Goal: Information Seeking & Learning: Learn about a topic

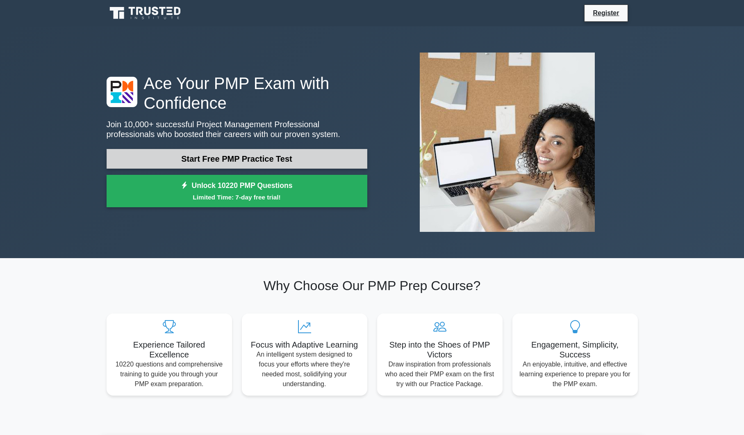
click at [266, 162] on link "Start Free PMP Practice Test" at bounding box center [237, 159] width 261 height 20
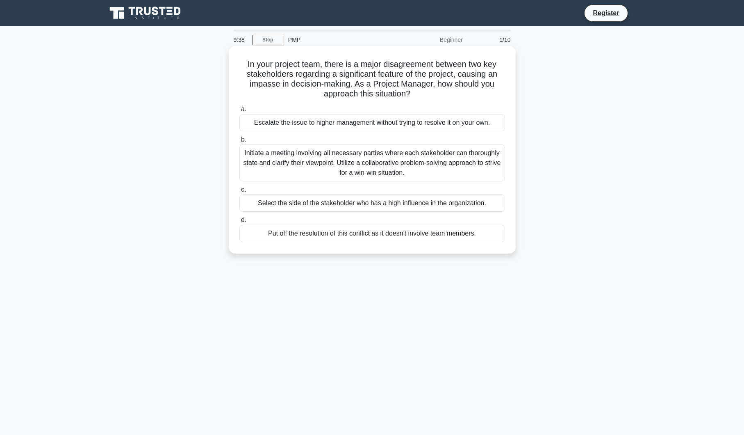
click at [408, 162] on div "Initiate a meeting involving all necessary parties where each stakeholder can t…" at bounding box center [372, 162] width 266 height 37
click at [239, 142] on input "b. Initiate a meeting involving all necessary parties where each stakeholder ca…" at bounding box center [239, 139] width 0 height 5
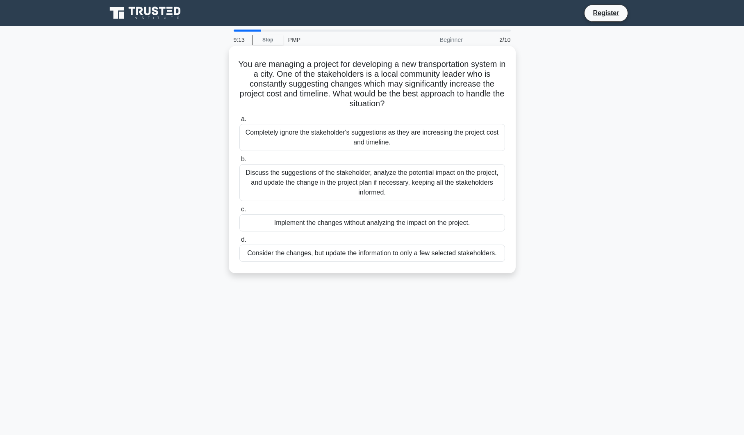
click at [343, 171] on div "Discuss the suggestions of the stakeholder, analyze the potential impact on the…" at bounding box center [372, 182] width 266 height 37
click at [239, 162] on input "b. Discuss the suggestions of the stakeholder, analyze the potential impact on …" at bounding box center [239, 159] width 0 height 5
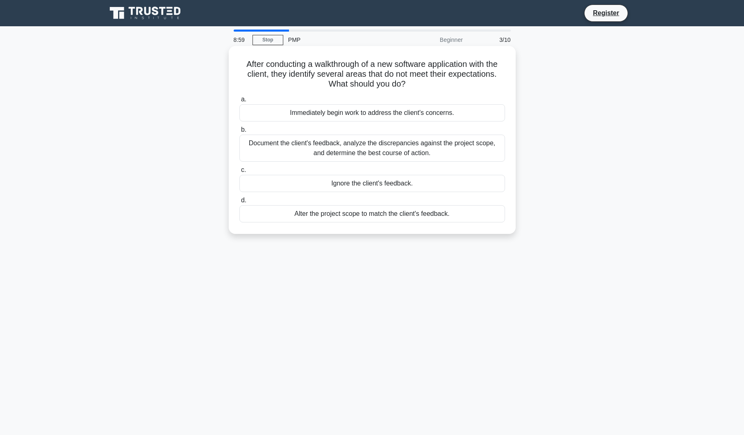
click at [348, 155] on div "Document the client's feedback, analyze the discrepancies against the project s…" at bounding box center [372, 147] width 266 height 27
click at [239, 132] on input "b. Document the client's feedback, analyze the discrepancies against the projec…" at bounding box center [239, 129] width 0 height 5
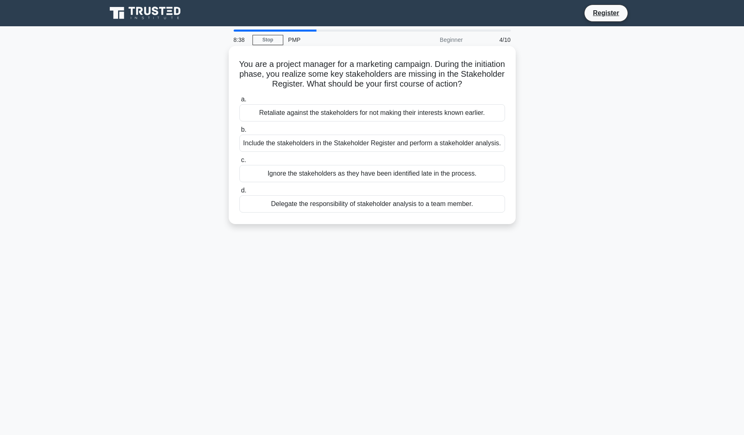
click at [349, 143] on div "Include the stakeholders in the Stakeholder Register and perform a stakeholder …" at bounding box center [372, 142] width 266 height 17
click at [239, 132] on input "b. Include the stakeholders in the Stakeholder Register and perform a stakehold…" at bounding box center [239, 129] width 0 height 5
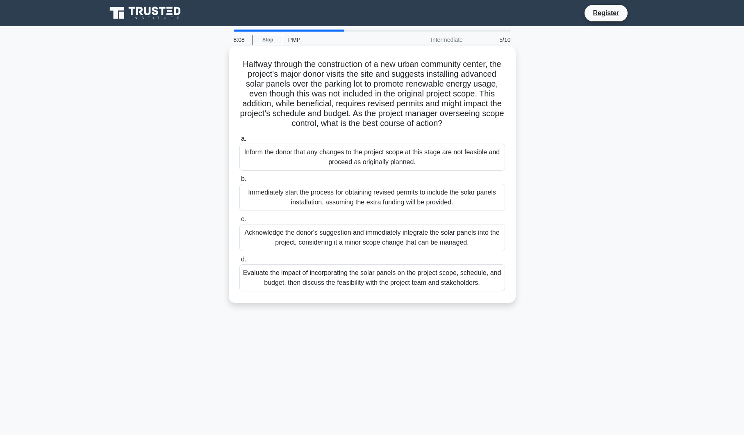
click at [440, 285] on div "Evaluate the impact of incorporating the solar panels on the project scope, sch…" at bounding box center [372, 277] width 266 height 27
click at [239, 262] on input "d. Evaluate the impact of incorporating the solar panels on the project scope, …" at bounding box center [239, 259] width 0 height 5
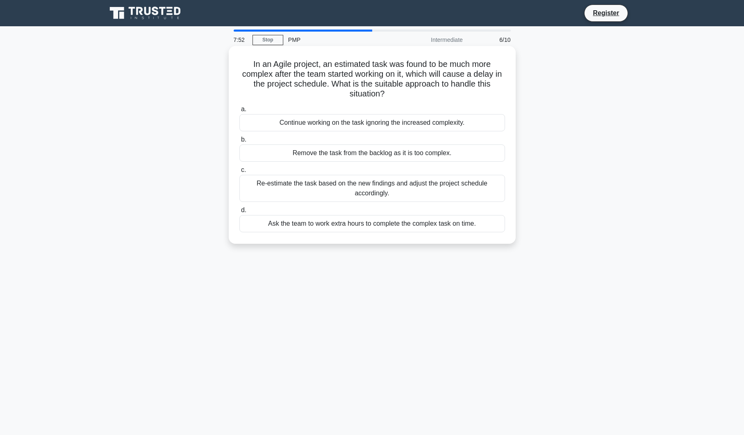
click at [427, 195] on div "Re-estimate the task based on the new findings and adjust the project schedule …" at bounding box center [372, 188] width 266 height 27
click at [239, 173] on input "c. Re-estimate the task based on the new findings and adjust the project schedu…" at bounding box center [239, 169] width 0 height 5
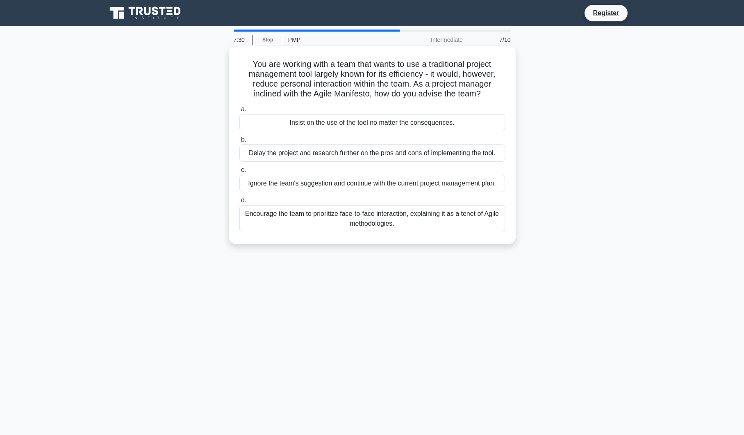
click at [453, 219] on div "Encourage the team to prioritize face-to-face interaction, explaining it as a t…" at bounding box center [372, 218] width 266 height 27
click at [239, 203] on input "d. Encourage the team to prioritize face-to-face interaction, explaining it as …" at bounding box center [239, 200] width 0 height 5
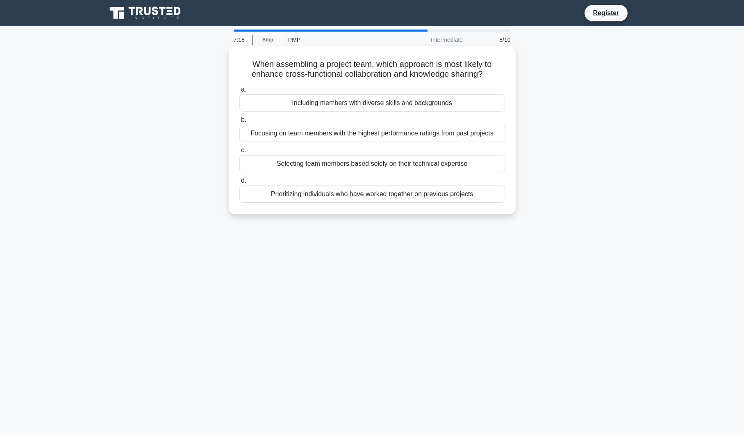
click at [436, 108] on div "Including members with diverse skills and backgrounds" at bounding box center [372, 102] width 266 height 17
drag, startPoint x: 436, startPoint y: 108, endPoint x: 400, endPoint y: 105, distance: 35.8
click at [400, 105] on div "Including members with diverse skills and backgrounds" at bounding box center [372, 102] width 266 height 17
click at [239, 92] on input "a. Including members with diverse skills and backgrounds" at bounding box center [239, 89] width 0 height 5
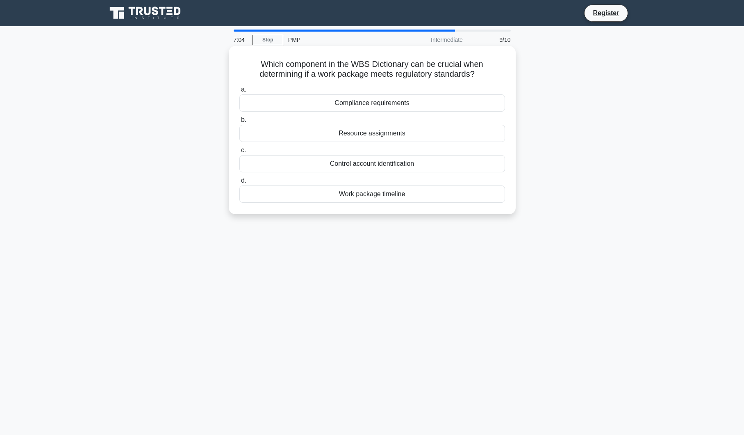
click at [460, 104] on div "Compliance requirements" at bounding box center [372, 102] width 266 height 17
click at [239, 92] on input "a. Compliance requirements" at bounding box center [239, 89] width 0 height 5
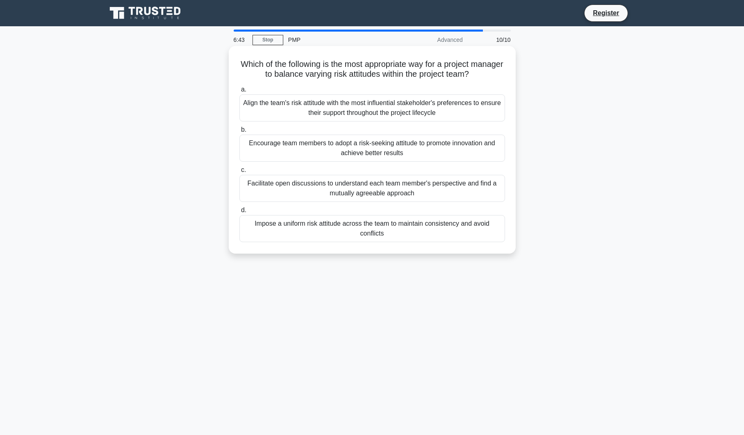
click at [356, 232] on div "Impose a uniform risk attitude across the team to maintain consistency and avoi…" at bounding box center [372, 228] width 266 height 27
click at [239, 213] on input "d. Impose a uniform risk attitude across the team to maintain consistency and a…" at bounding box center [239, 209] width 0 height 5
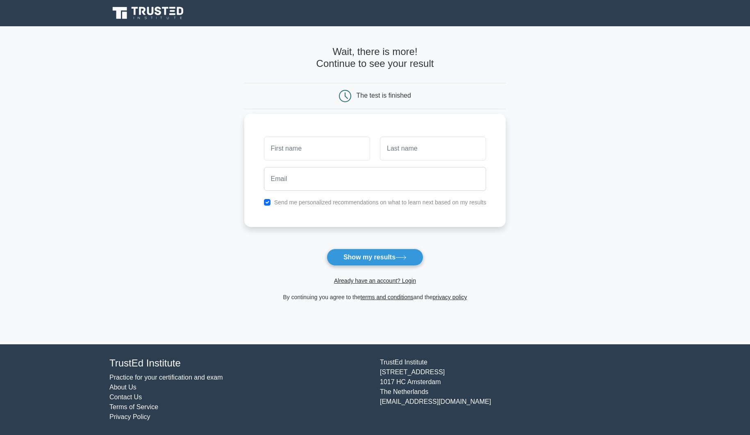
click at [310, 155] on input "text" at bounding box center [317, 149] width 106 height 24
type input "Catia"
type input "Pereira"
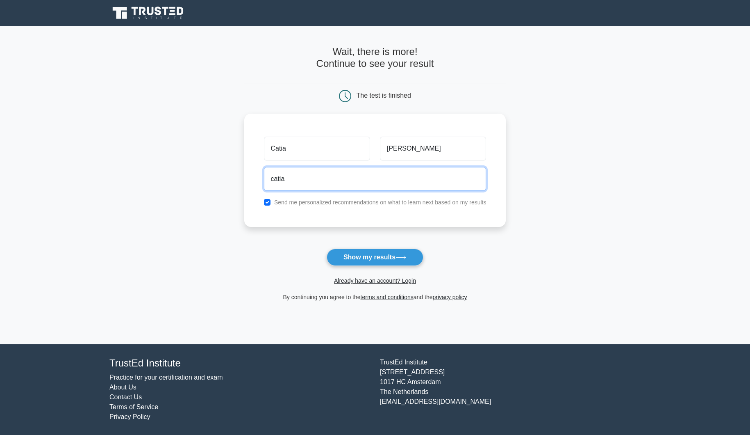
type input "catia.pereira@lonza.com"
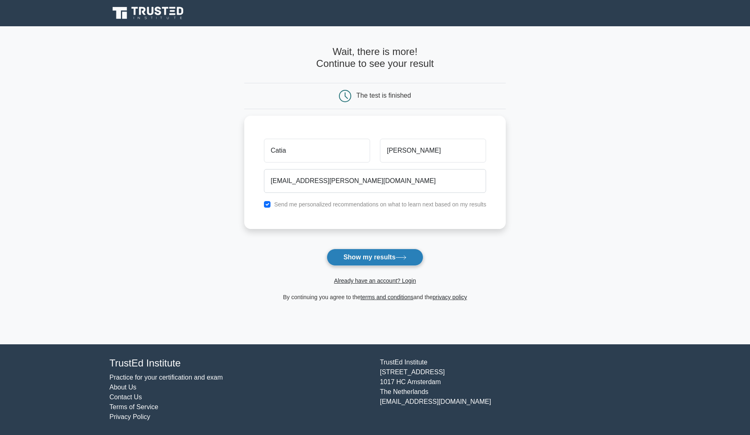
click at [373, 258] on button "Show my results" at bounding box center [375, 256] width 97 height 17
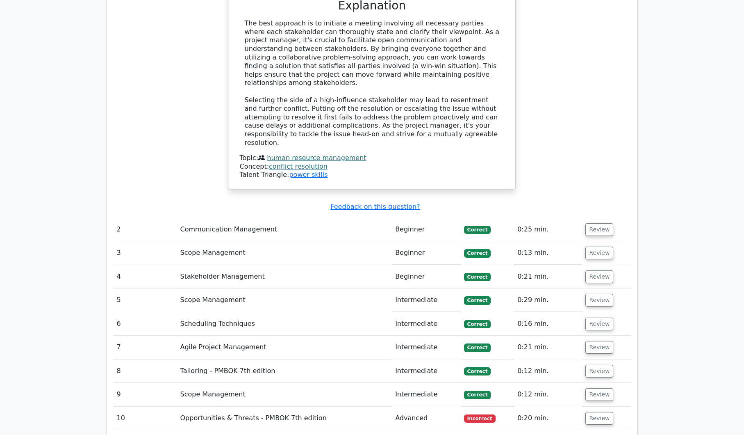
scroll to position [990, 0]
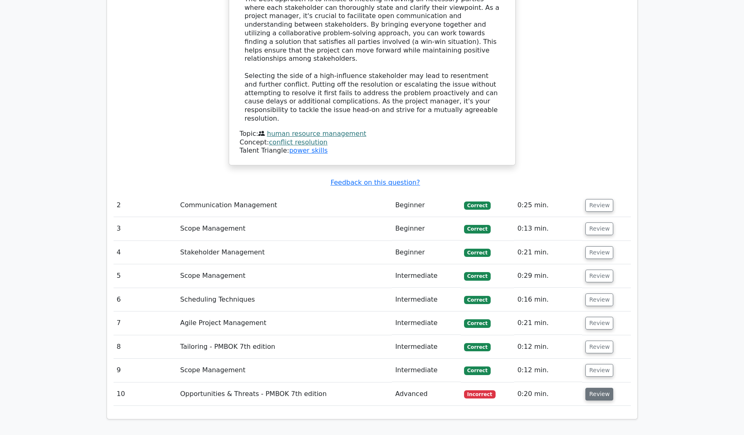
click at [603, 387] on button "Review" at bounding box center [599, 393] width 28 height 13
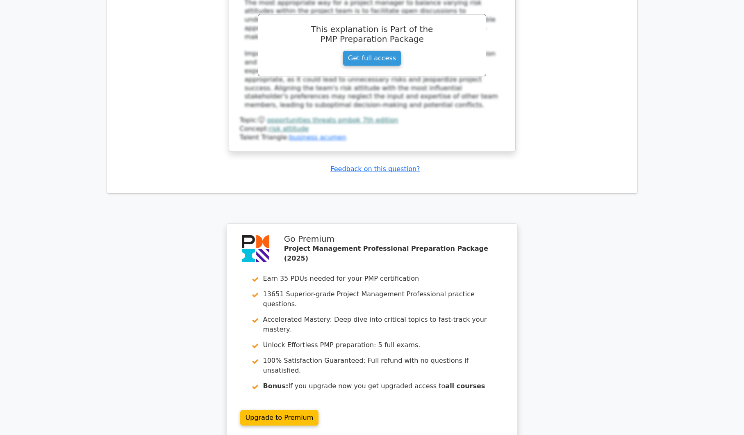
scroll to position [1622, 0]
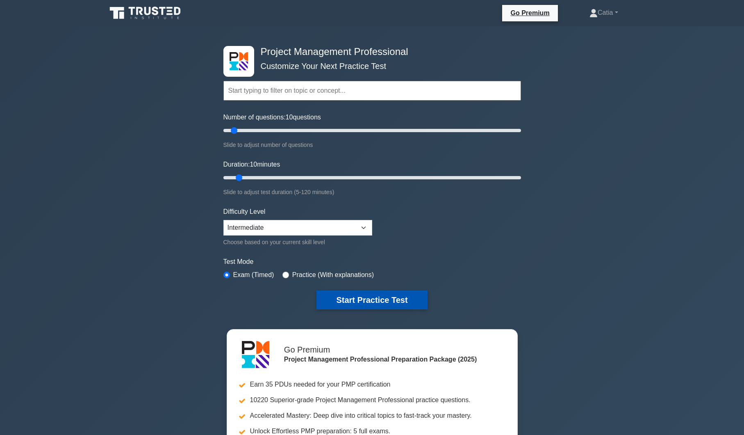
click at [383, 299] on button "Start Practice Test" at bounding box center [372, 299] width 111 height 19
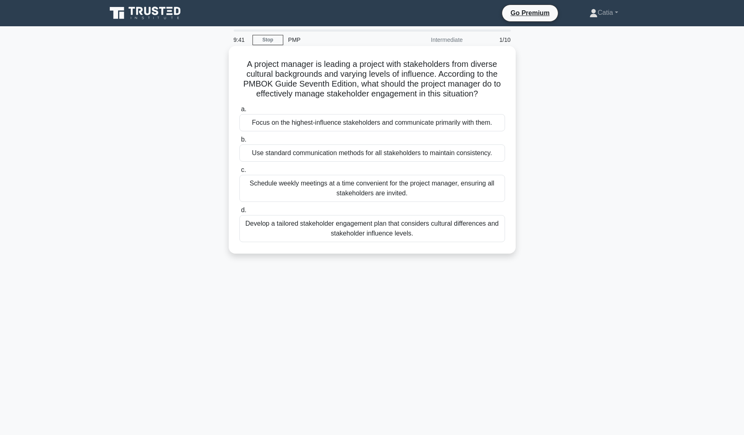
click at [376, 237] on div "Develop a tailored stakeholder engagement plan that considers cultural differen…" at bounding box center [372, 228] width 266 height 27
click at [239, 213] on input "d. Develop a tailored stakeholder engagement plan that considers cultural diffe…" at bounding box center [239, 209] width 0 height 5
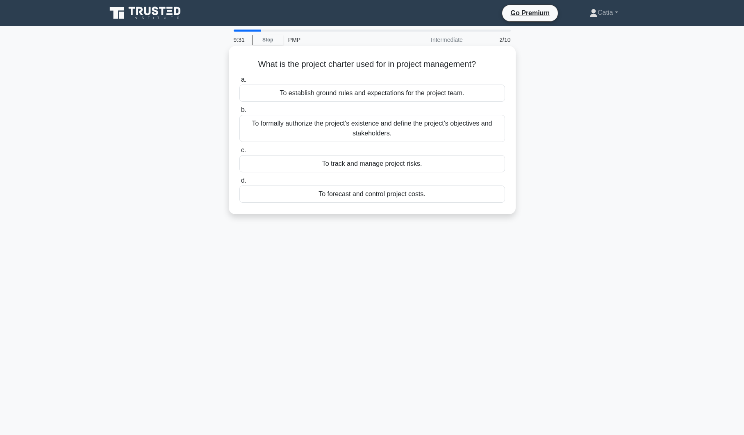
click at [381, 137] on div "To formally authorize the project's existence and define the project's objectiv…" at bounding box center [372, 128] width 266 height 27
click at [239, 113] on input "b. To formally authorize the project's existence and define the project's objec…" at bounding box center [239, 109] width 0 height 5
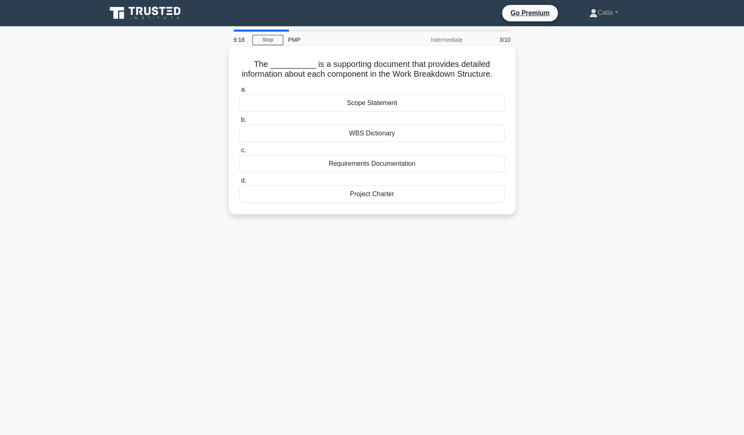
click at [379, 112] on div "Scope Statement" at bounding box center [372, 102] width 266 height 17
click at [239, 92] on input "a. Scope Statement" at bounding box center [239, 89] width 0 height 5
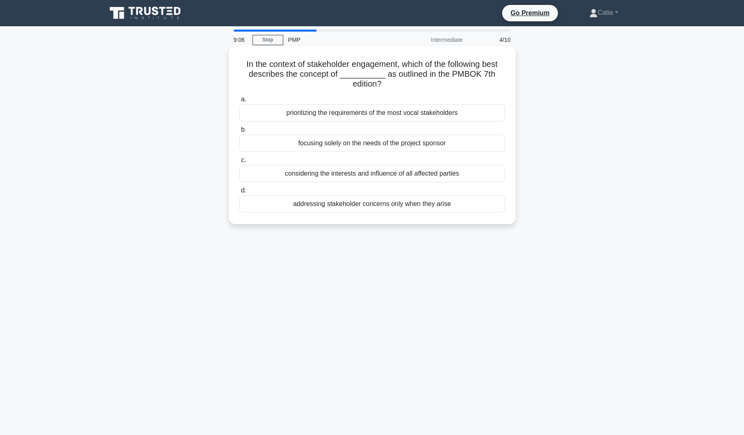
click at [474, 180] on div "considering the interests and influence of all affected parties" at bounding box center [372, 173] width 266 height 17
click at [239, 163] on input "c. considering the interests and influence of all affected parties" at bounding box center [239, 159] width 0 height 5
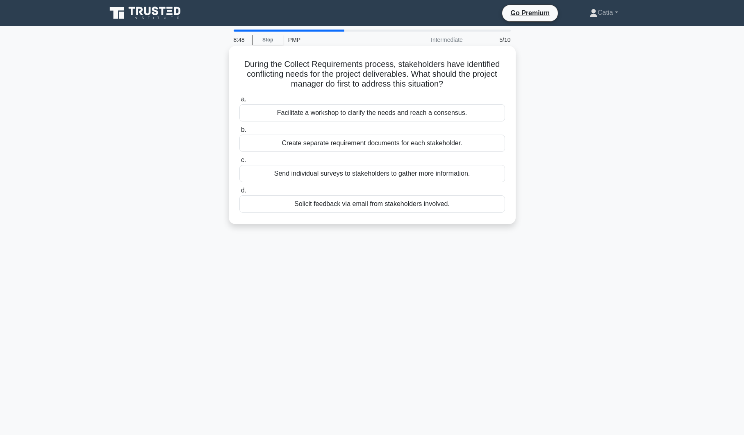
click at [399, 117] on div "Facilitate a workshop to clarify the needs and reach a consensus." at bounding box center [372, 112] width 266 height 17
click at [239, 102] on input "a. Facilitate a workshop to clarify the needs and reach a consensus." at bounding box center [239, 99] width 0 height 5
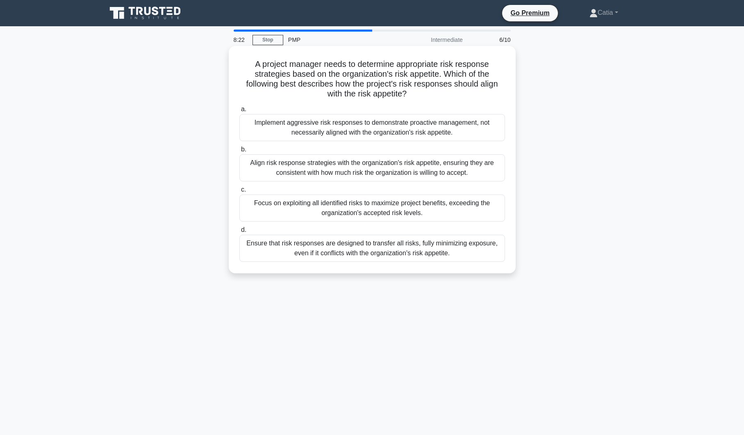
click at [433, 171] on div "Align risk response strategies with the organization's risk appetite, ensuring …" at bounding box center [372, 167] width 266 height 27
click at [239, 152] on input "b. Align risk response strategies with the organization's risk appetite, ensuri…" at bounding box center [239, 149] width 0 height 5
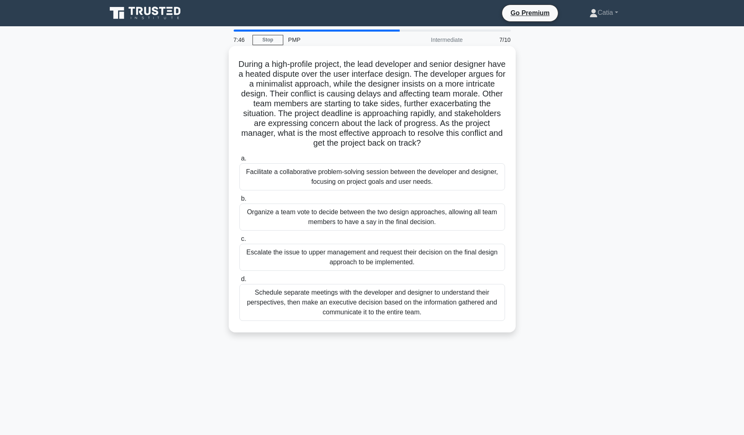
click at [379, 183] on div "Facilitate a collaborative problem-solving session between the developer and de…" at bounding box center [372, 176] width 266 height 27
click at [239, 161] on input "a. Facilitate a collaborative problem-solving session between the developer and…" at bounding box center [239, 158] width 0 height 5
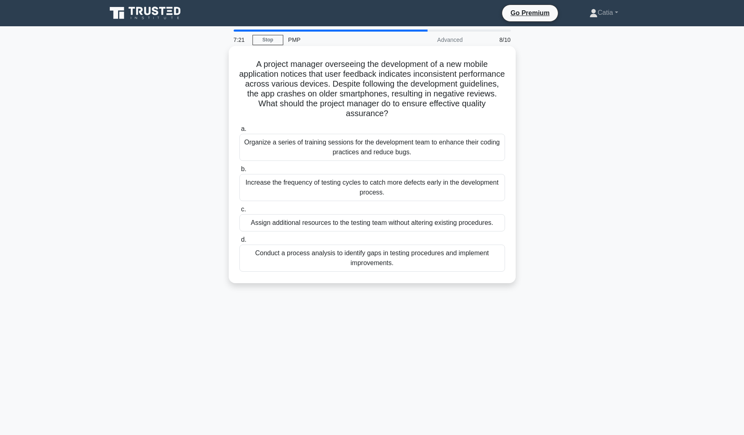
click at [356, 260] on div "Conduct a process analysis to identify gaps in testing procedures and implement…" at bounding box center [372, 257] width 266 height 27
click at [239, 242] on input "d. Conduct a process analysis to identify gaps in testing procedures and implem…" at bounding box center [239, 239] width 0 height 5
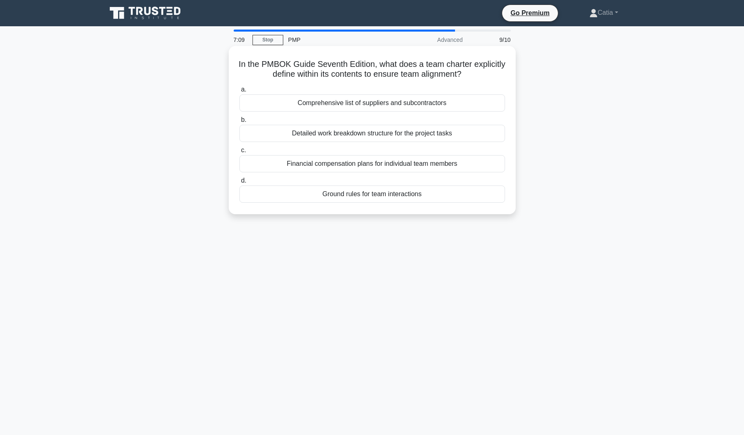
click at [464, 133] on div "Detailed work breakdown structure for the project tasks" at bounding box center [372, 133] width 266 height 17
click at [239, 123] on input "b. Detailed work breakdown structure for the project tasks" at bounding box center [239, 119] width 0 height 5
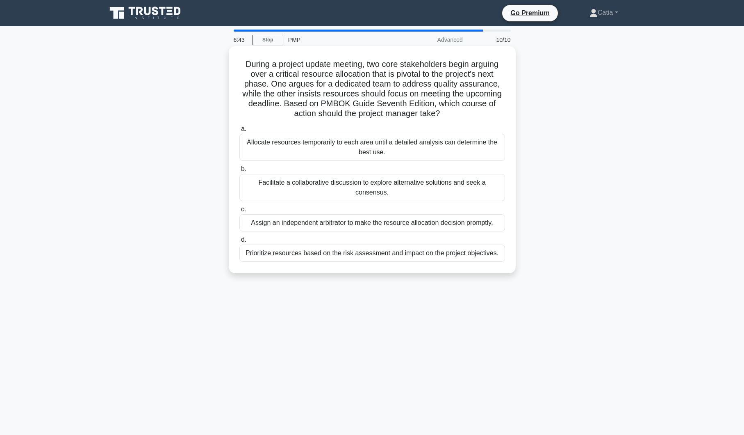
click at [468, 180] on div "Facilitate a collaborative discussion to explore alternative solutions and seek…" at bounding box center [372, 187] width 266 height 27
click at [239, 172] on input "b. Facilitate a collaborative discussion to explore alternative solutions and s…" at bounding box center [239, 168] width 0 height 5
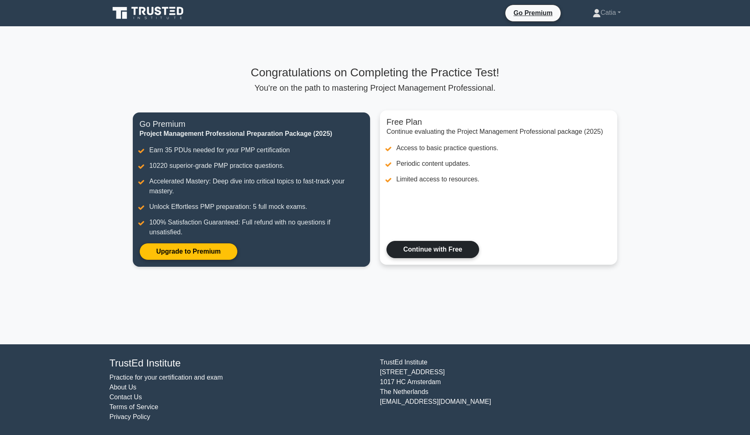
click at [460, 244] on link "Continue with Free" at bounding box center [433, 249] width 93 height 17
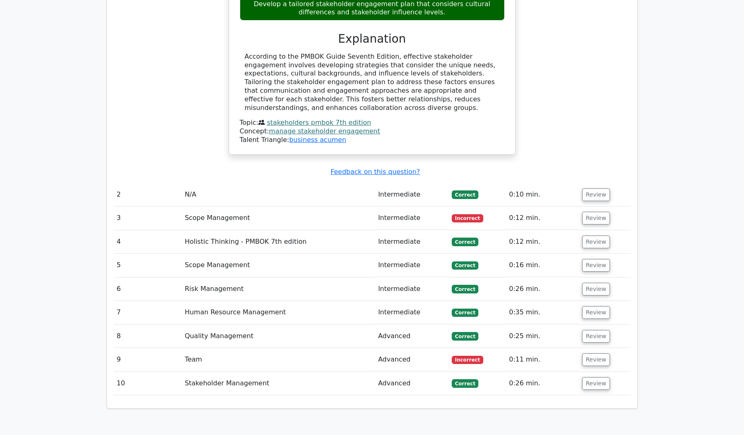
scroll to position [949, 0]
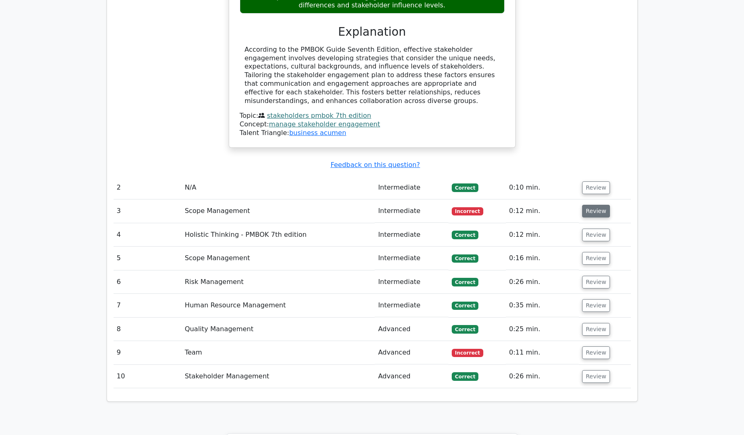
click at [588, 205] on button "Review" at bounding box center [596, 211] width 28 height 13
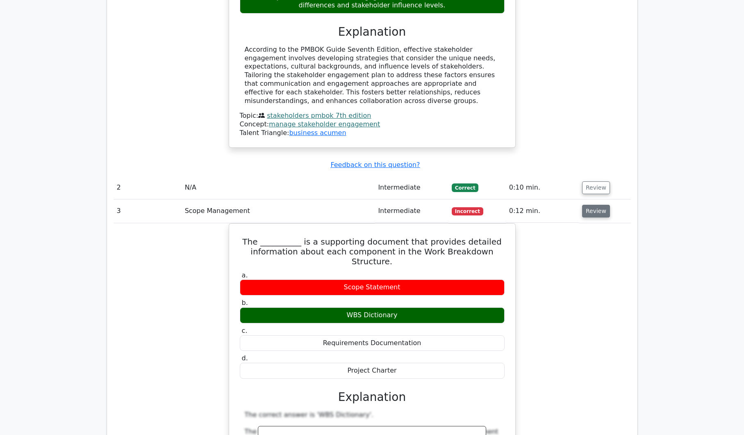
click at [588, 205] on button "Review" at bounding box center [596, 211] width 28 height 13
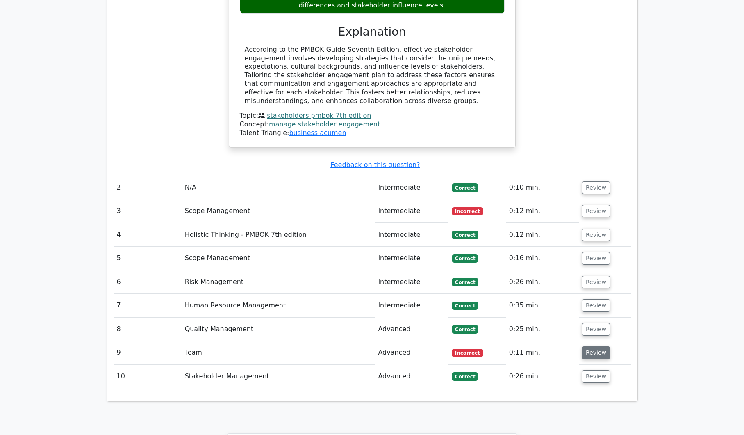
click at [592, 346] on button "Review" at bounding box center [596, 352] width 28 height 13
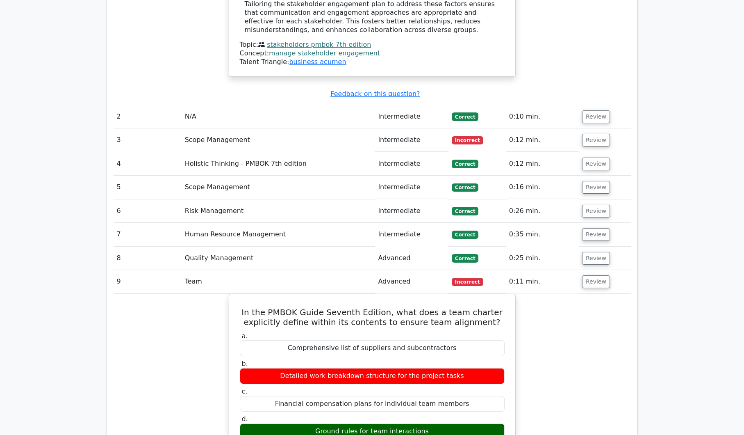
scroll to position [1031, 0]
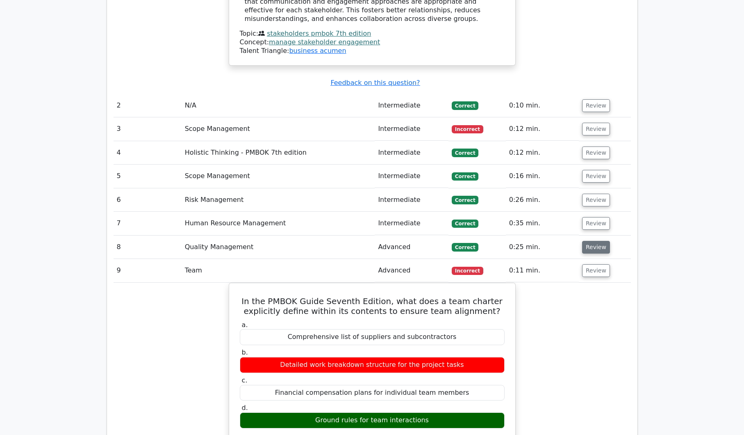
click at [587, 241] on button "Review" at bounding box center [596, 247] width 28 height 13
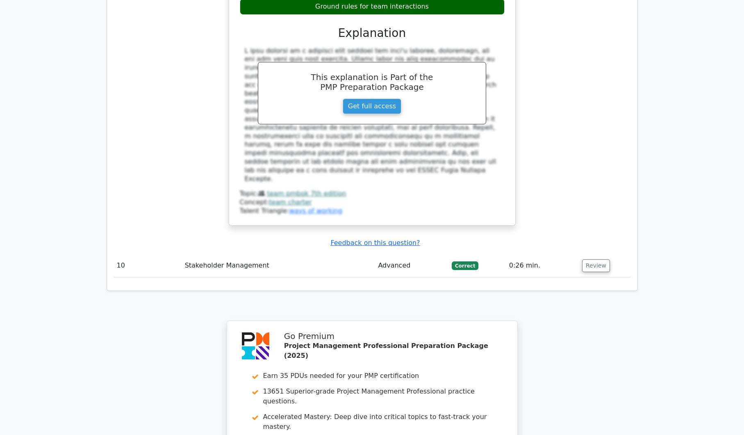
scroll to position [1994, 0]
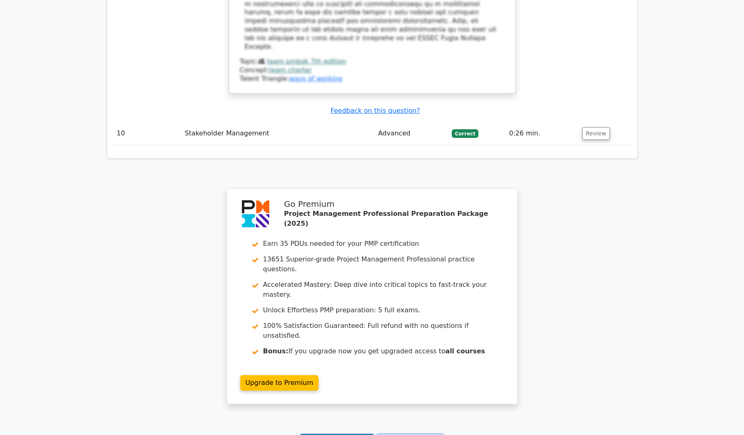
click at [358, 433] on link "Continue practicing" at bounding box center [337, 441] width 75 height 16
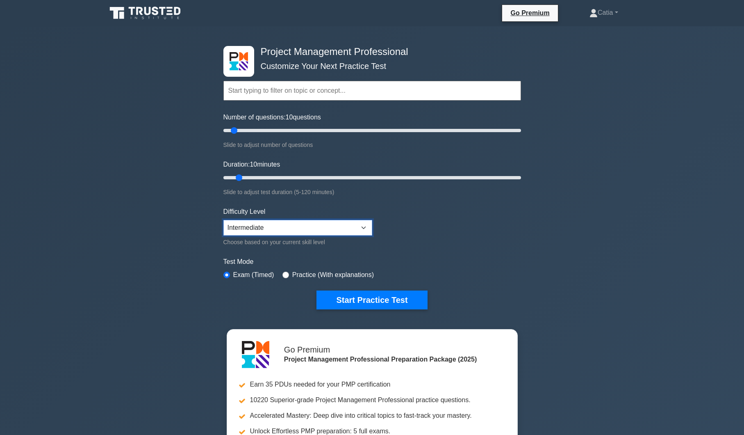
click at [363, 227] on select "Beginner Intermediate Expert" at bounding box center [297, 228] width 149 height 16
click at [223, 220] on select "Beginner Intermediate Expert" at bounding box center [297, 228] width 149 height 16
click at [372, 297] on button "Start Practice Test" at bounding box center [372, 299] width 111 height 19
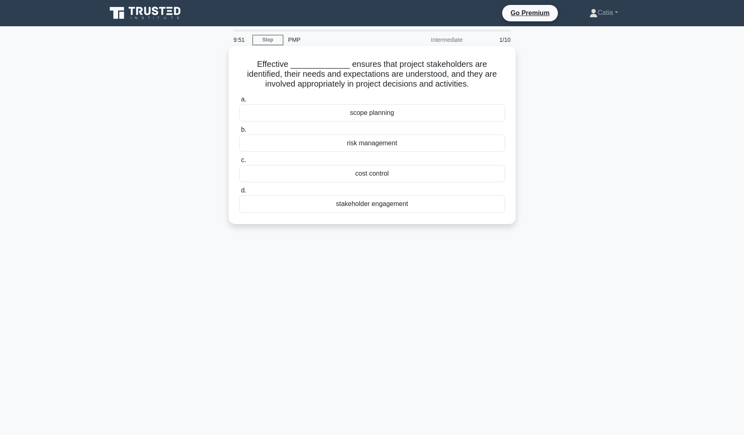
click at [397, 203] on div "stakeholder engagement" at bounding box center [372, 203] width 266 height 17
click at [239, 193] on input "d. stakeholder engagement" at bounding box center [239, 190] width 0 height 5
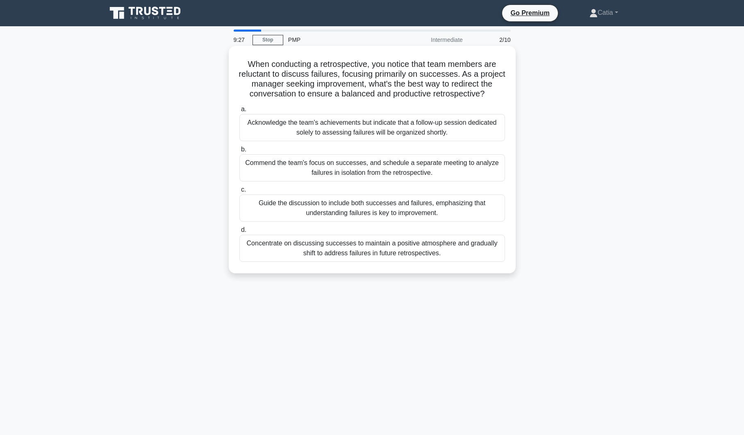
click at [456, 211] on div "Guide the discussion to include both successes and failures, emphasizing that u…" at bounding box center [372, 207] width 266 height 27
click at [239, 192] on input "c. Guide the discussion to include both successes and failures, emphasizing tha…" at bounding box center [239, 189] width 0 height 5
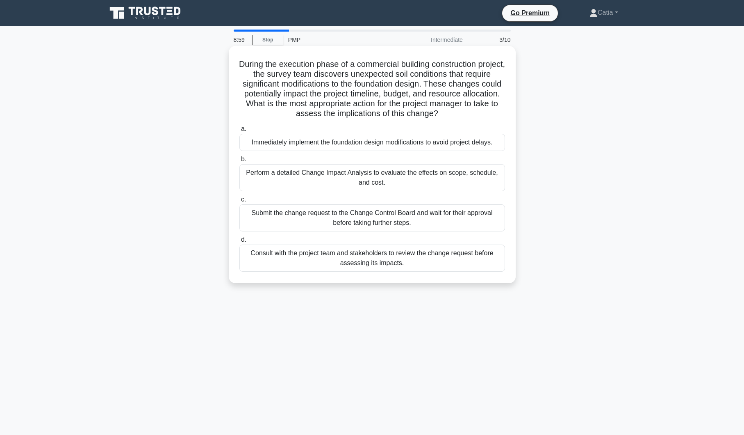
click at [452, 180] on div "Perform a detailed Change Impact Analysis to evaluate the effects on scope, sch…" at bounding box center [372, 177] width 266 height 27
click at [239, 162] on input "b. Perform a detailed Change Impact Analysis to evaluate the effects on scope, …" at bounding box center [239, 159] width 0 height 5
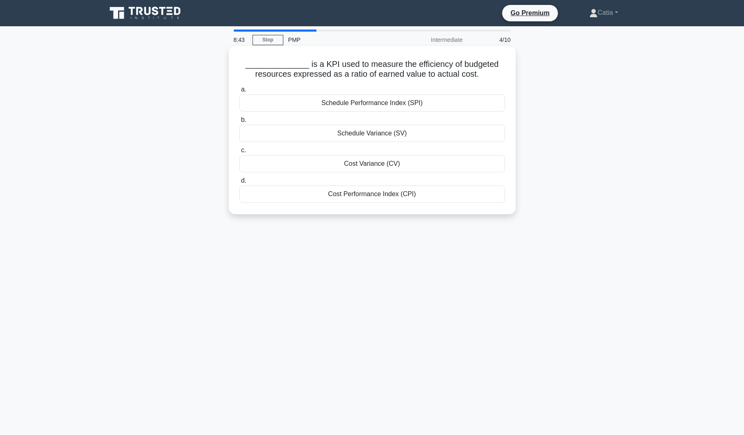
click at [433, 194] on div "Cost Performance Index (CPI)" at bounding box center [372, 193] width 266 height 17
click at [239, 183] on input "d. Cost Performance Index (CPI)" at bounding box center [239, 180] width 0 height 5
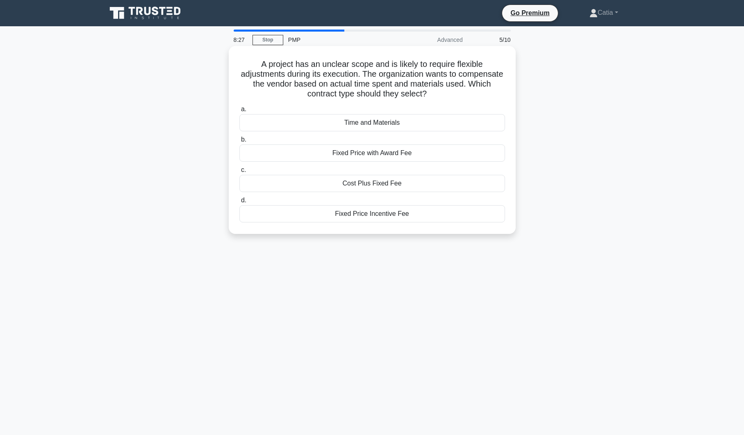
click at [396, 125] on div "Time and Materials" at bounding box center [372, 122] width 266 height 17
click at [239, 112] on input "a. Time and Materials" at bounding box center [239, 109] width 0 height 5
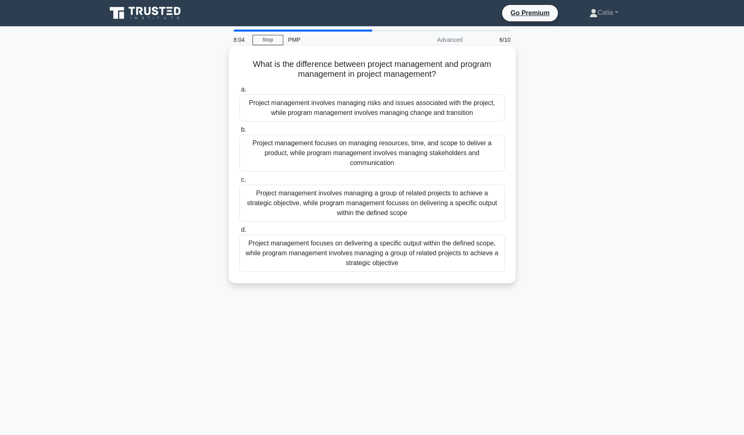
click at [408, 261] on div "Project management focuses on delivering a specific output within the defined s…" at bounding box center [372, 253] width 266 height 37
click at [239, 232] on input "d. Project management focuses on delivering a specific output within the define…" at bounding box center [239, 229] width 0 height 5
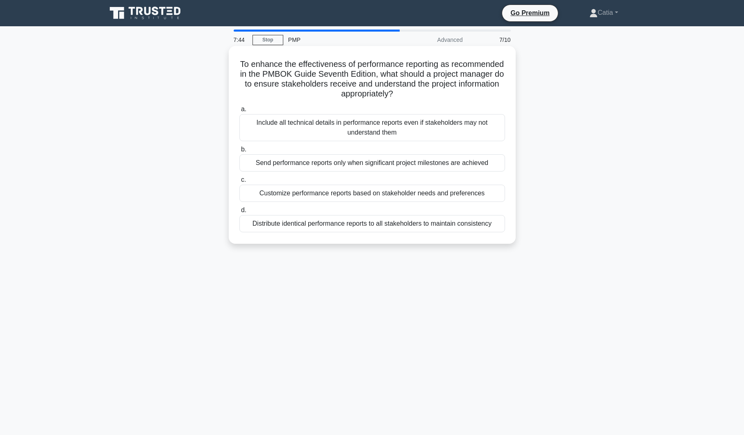
click at [388, 126] on div "Include all technical details in performance reports even if stakeholders may n…" at bounding box center [372, 127] width 266 height 27
click at [239, 112] on input "a. Include all technical details in performance reports even if stakeholders ma…" at bounding box center [239, 109] width 0 height 5
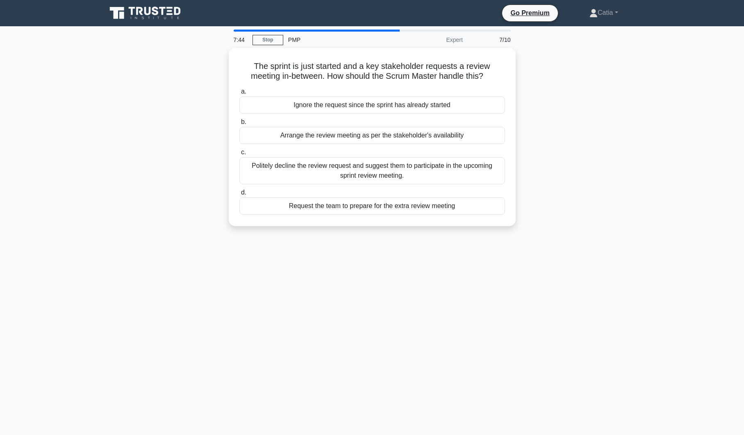
click at [388, 126] on label "b. Arrange the review meeting as per the stakeholder's availability" at bounding box center [372, 130] width 266 height 27
click at [239, 125] on input "b. Arrange the review meeting as per the stakeholder's availability" at bounding box center [239, 121] width 0 height 5
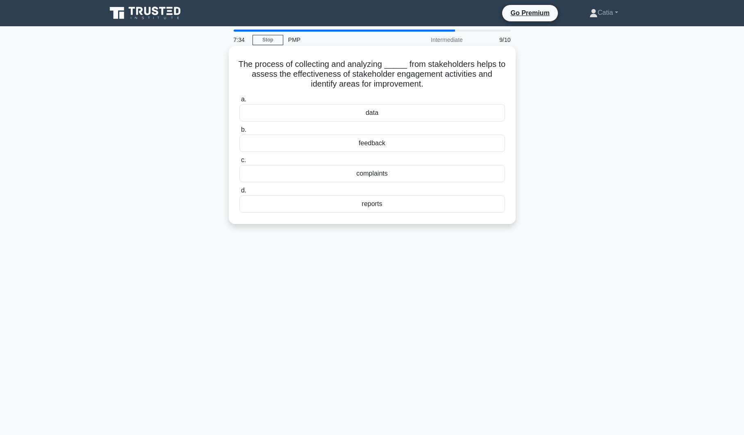
click at [374, 142] on div "feedback" at bounding box center [372, 142] width 266 height 17
click at [239, 132] on input "b. feedback" at bounding box center [239, 129] width 0 height 5
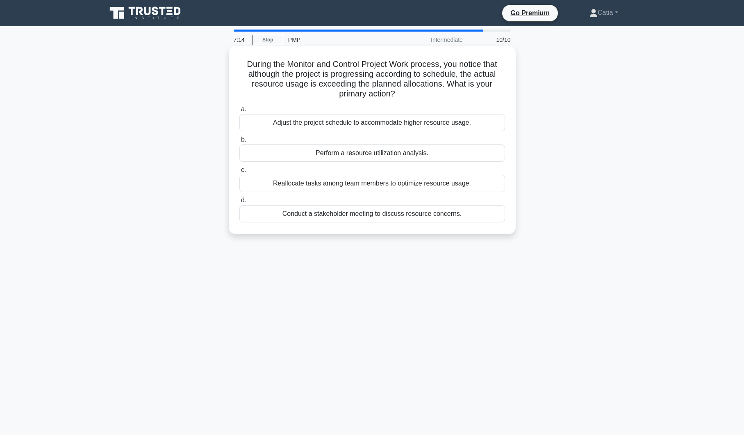
click at [446, 150] on div "Perform a resource utilization analysis." at bounding box center [372, 152] width 266 height 17
click at [239, 142] on input "b. Perform a resource utilization analysis." at bounding box center [239, 139] width 0 height 5
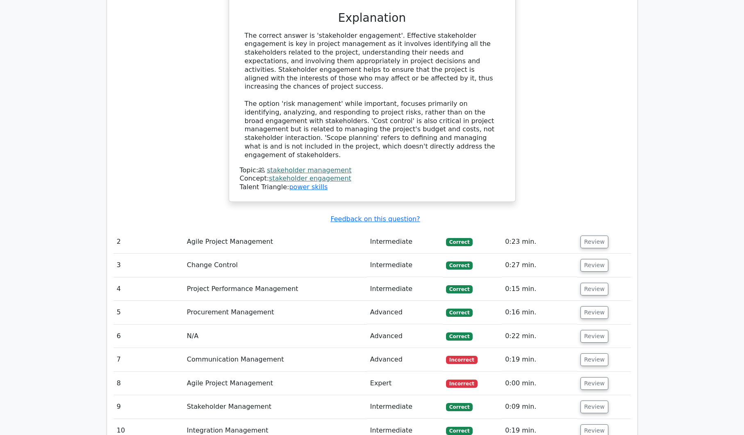
scroll to position [894, 0]
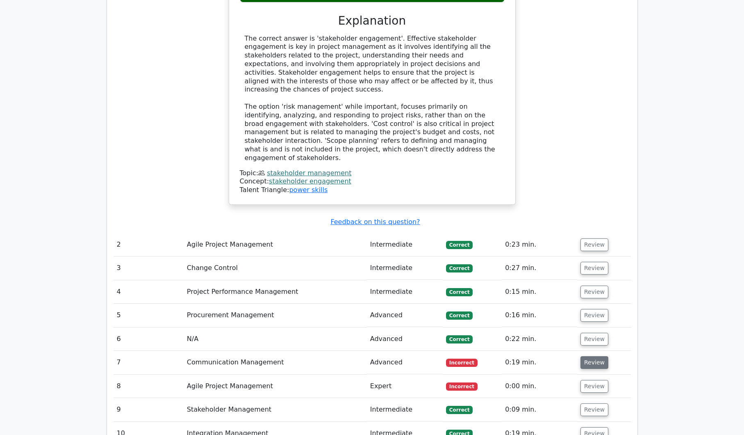
click at [588, 356] on button "Review" at bounding box center [595, 362] width 28 height 13
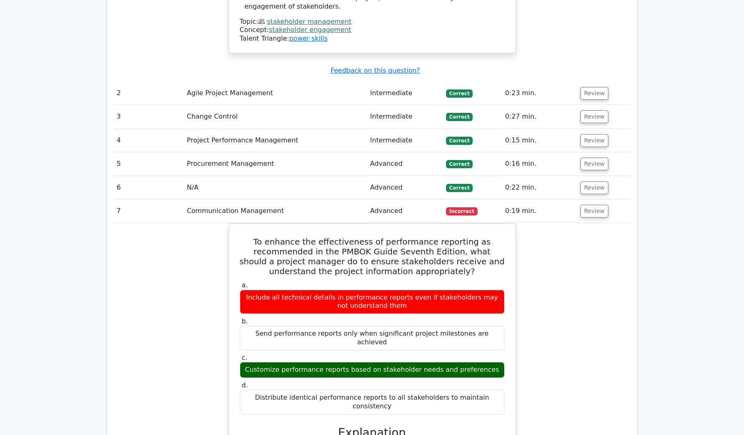
scroll to position [1058, 0]
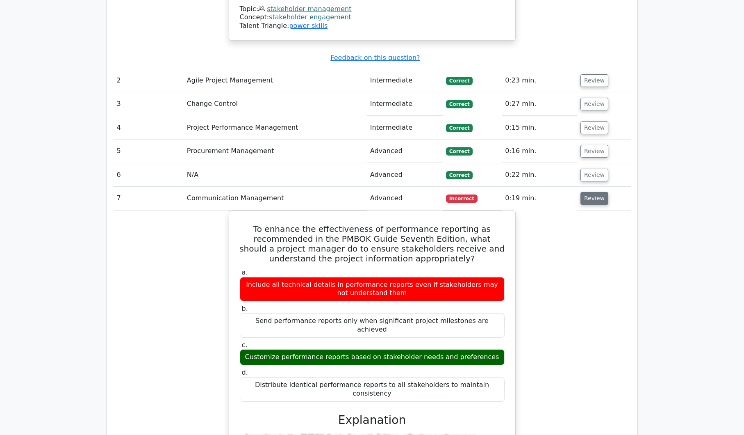
click at [585, 192] on button "Review" at bounding box center [595, 198] width 28 height 13
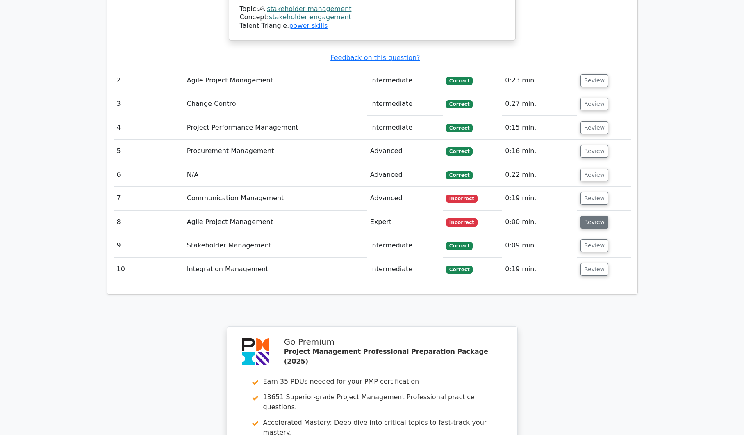
click at [588, 216] on button "Review" at bounding box center [595, 222] width 28 height 13
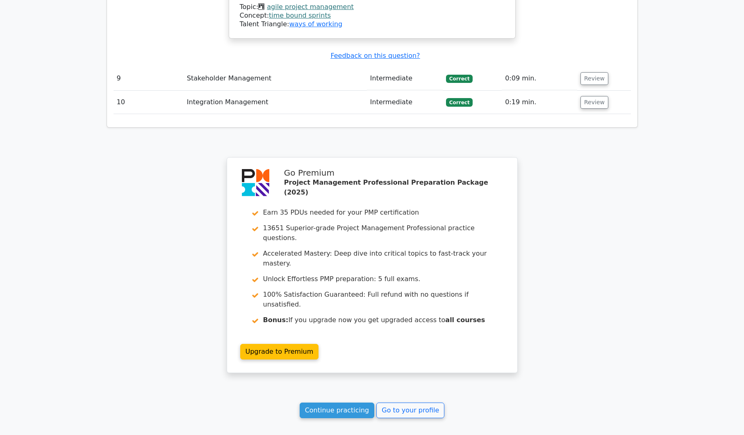
scroll to position [1580, 0]
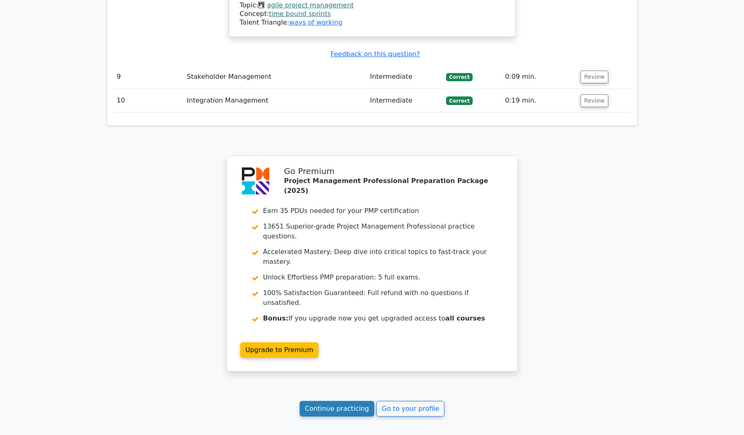
click at [326, 401] on link "Continue practicing" at bounding box center [337, 409] width 75 height 16
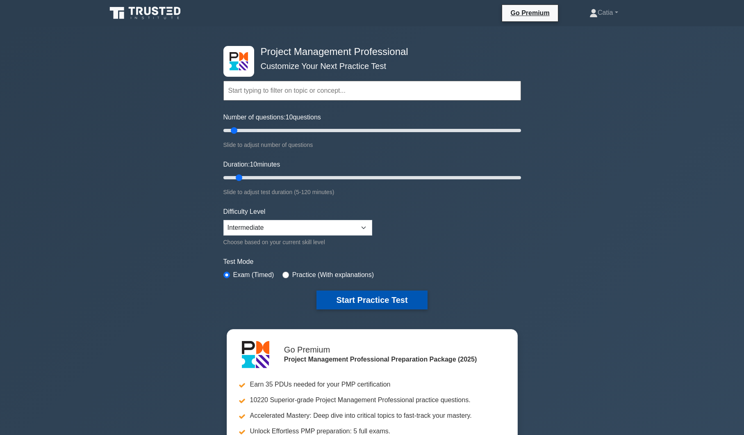
click at [358, 305] on button "Start Practice Test" at bounding box center [372, 299] width 111 height 19
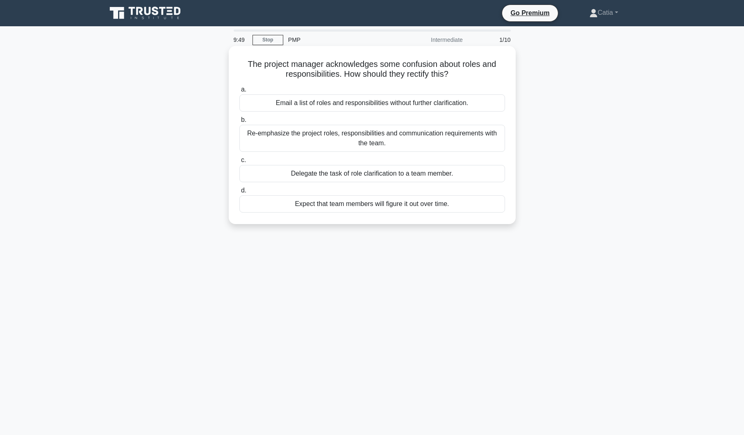
click at [435, 138] on div "Re-emphasize the project roles, responsibilities and communication requirements…" at bounding box center [372, 138] width 266 height 27
click at [239, 123] on input "b. Re-emphasize the project roles, responsibilities and communication requireme…" at bounding box center [239, 119] width 0 height 5
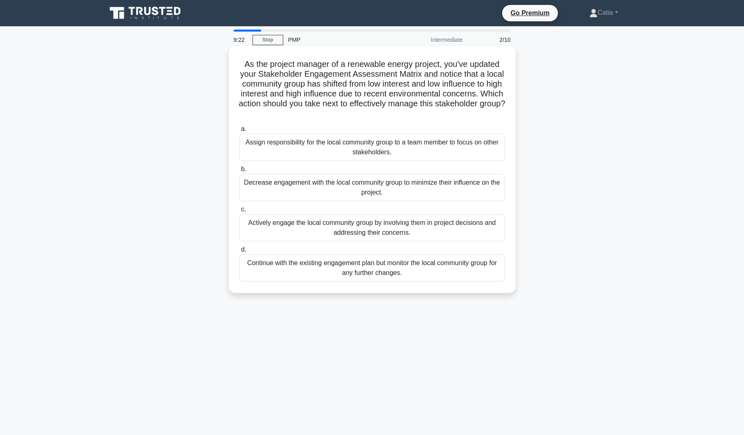
click at [352, 266] on div "Continue with the existing engagement plan but monitor the local community grou…" at bounding box center [372, 267] width 266 height 27
click at [239, 252] on input "d. Continue with the existing engagement plan but monitor the local community g…" at bounding box center [239, 249] width 0 height 5
